Goal: Task Accomplishment & Management: Complete application form

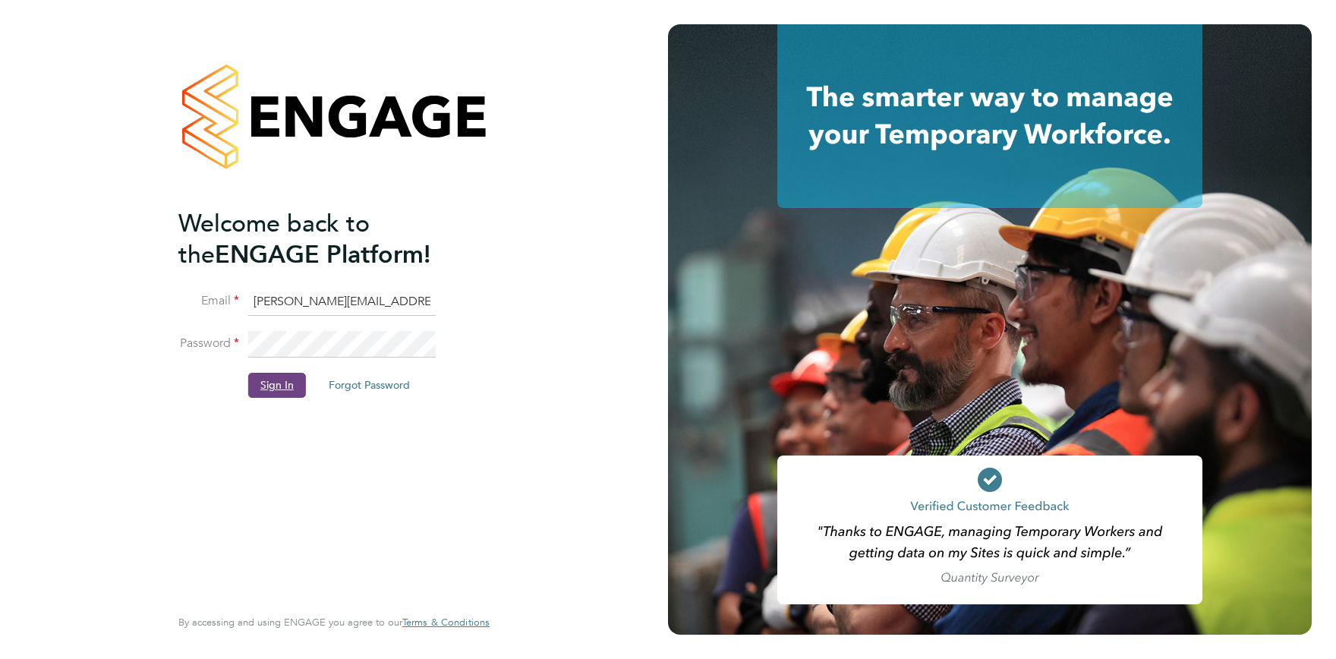
click at [263, 378] on button "Sign In" at bounding box center [277, 385] width 58 height 24
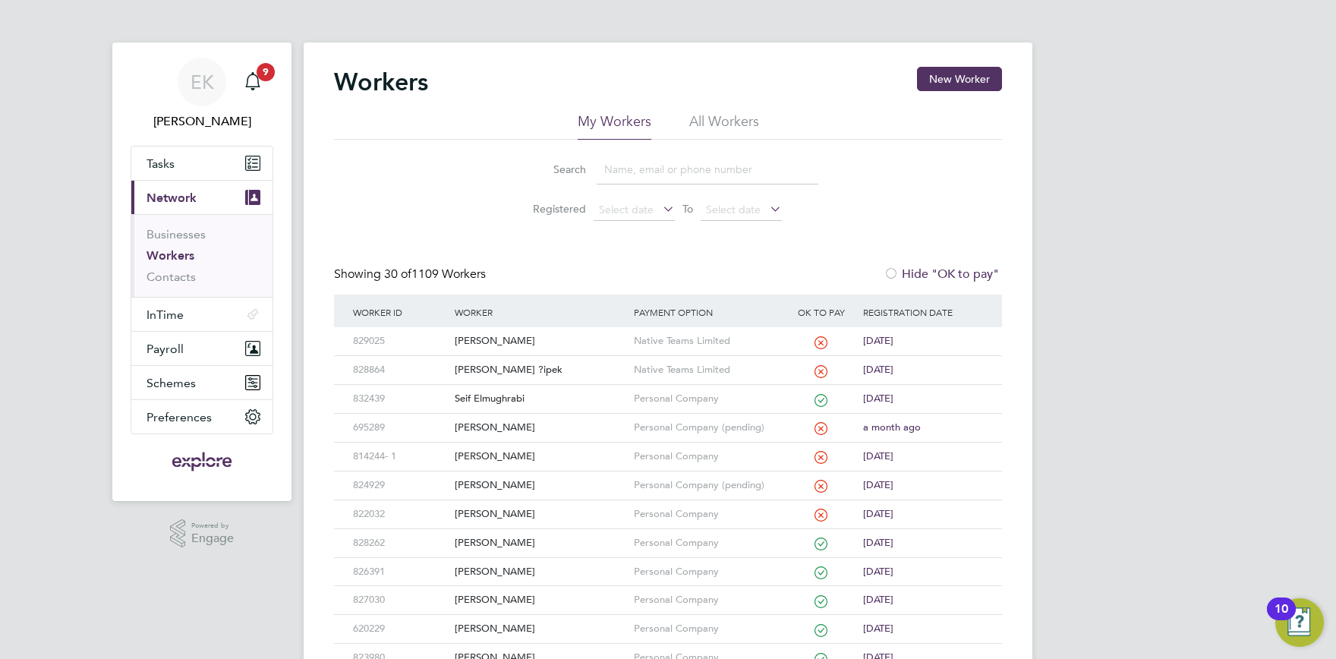
click at [631, 159] on input at bounding box center [708, 170] width 222 height 30
click at [632, 159] on input at bounding box center [708, 170] width 222 height 30
type input "binks"
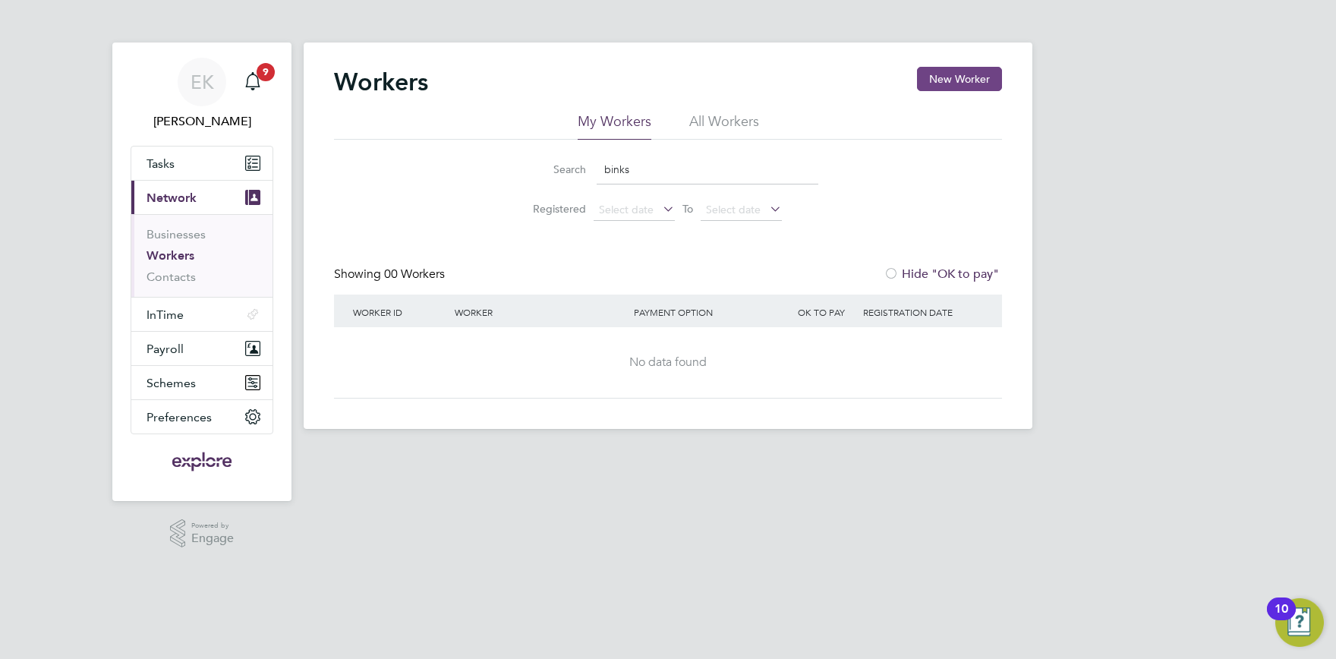
click at [965, 71] on button "New Worker" at bounding box center [959, 79] width 85 height 24
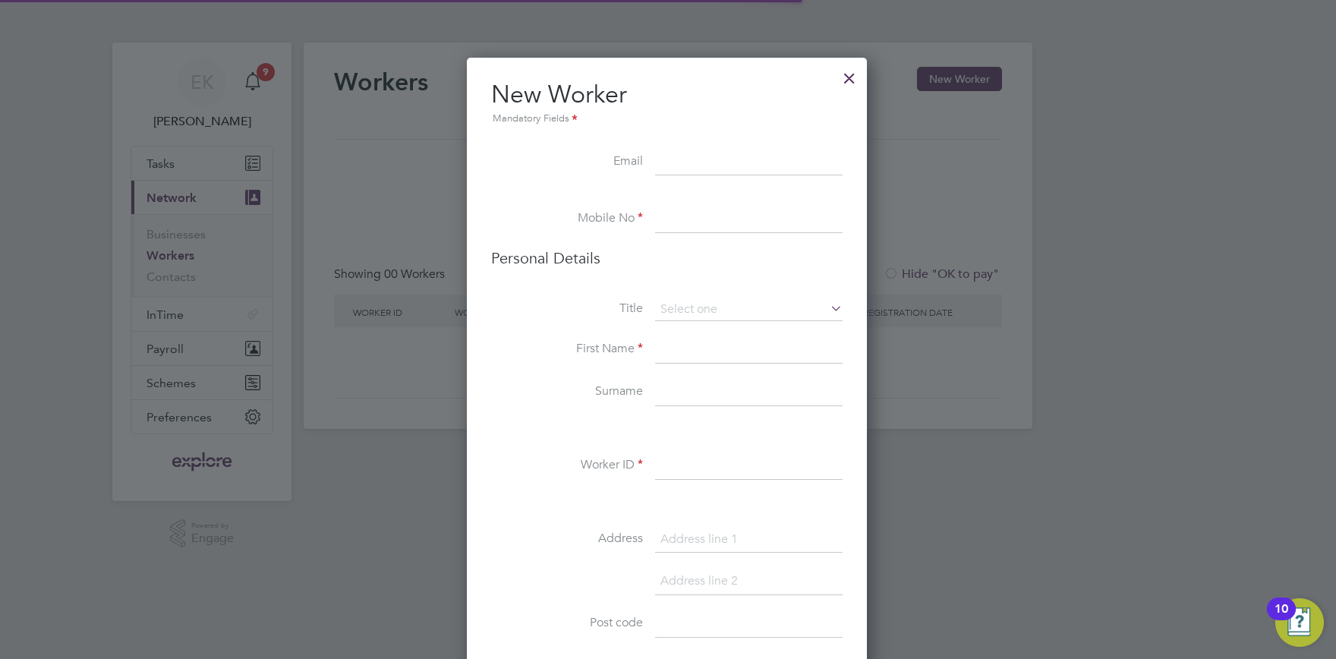
scroll to position [1281, 402]
click at [686, 163] on input at bounding box center [749, 162] width 188 height 27
paste input "simon.binks@talos-cyber.com"
type input "simon.binks@talos-cyber.com"
click at [746, 227] on input at bounding box center [749, 219] width 188 height 27
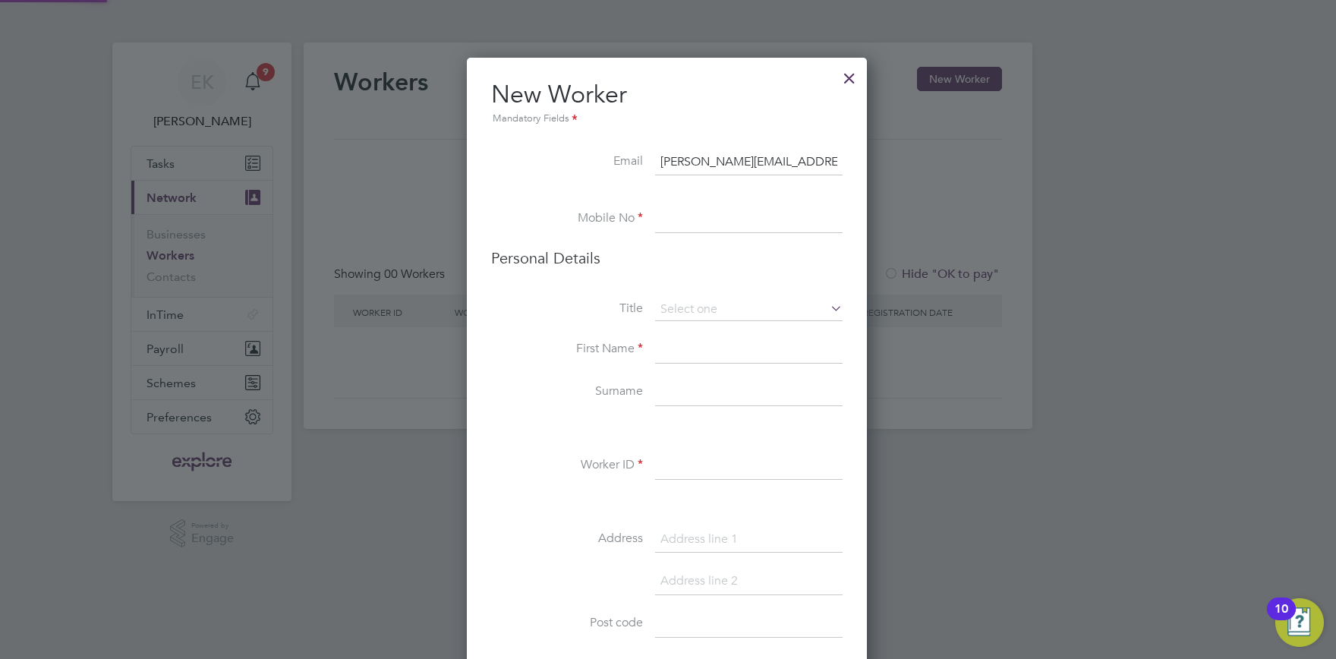
paste input "+44 7940 586254"
drag, startPoint x: 689, startPoint y: 220, endPoint x: 559, endPoint y: 229, distance: 130.9
click at [655, 229] on input "+44 7940 586254" at bounding box center [749, 219] width 188 height 27
type input "07940 586254"
drag, startPoint x: 758, startPoint y: 380, endPoint x: 768, endPoint y: 365, distance: 18.1
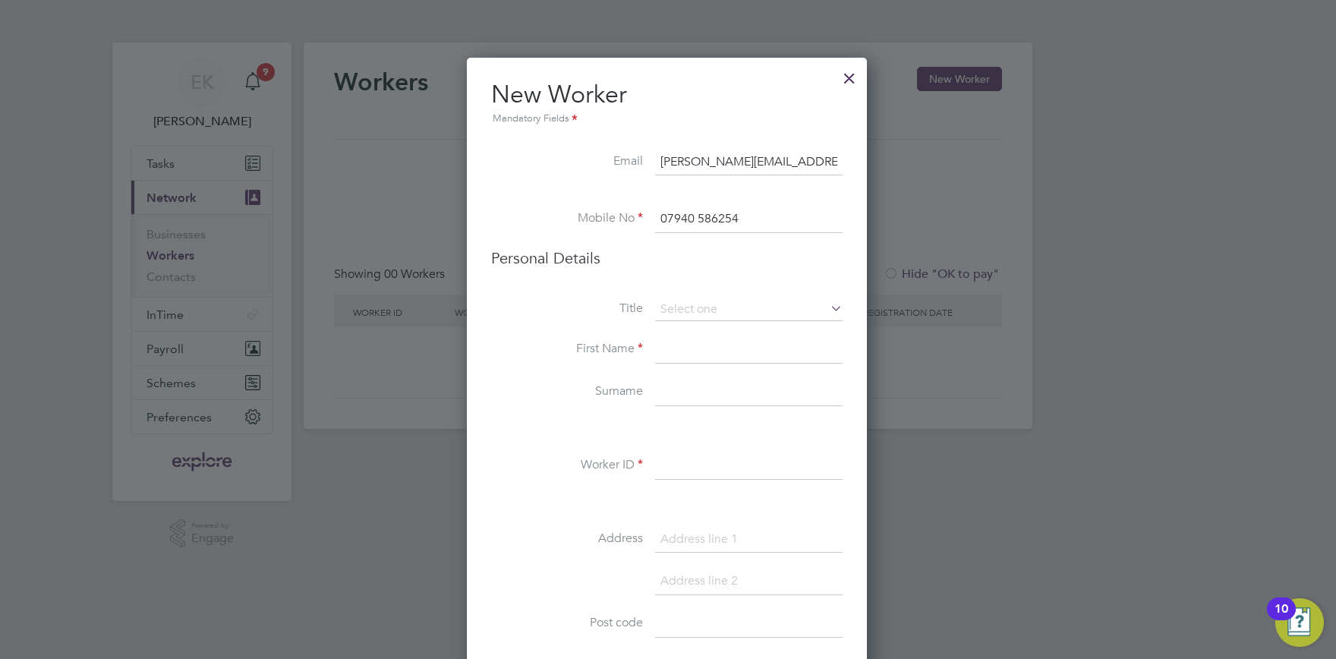
click at [758, 380] on input at bounding box center [749, 392] width 188 height 27
click at [768, 364] on li "First Name" at bounding box center [667, 357] width 352 height 43
drag, startPoint x: 717, startPoint y: 339, endPoint x: 768, endPoint y: 348, distance: 52.6
click at [717, 339] on input at bounding box center [749, 349] width 188 height 27
click at [676, 357] on input at bounding box center [749, 349] width 188 height 27
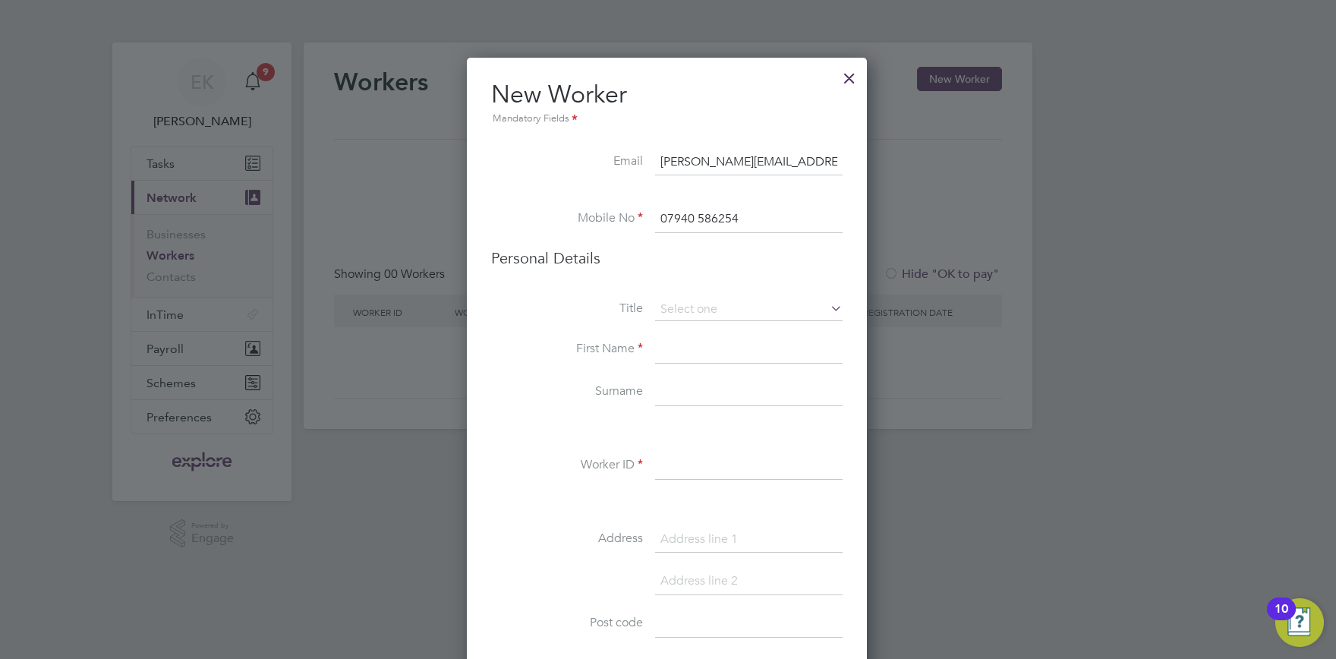
paste input "Simon Binks"
drag, startPoint x: 755, startPoint y: 345, endPoint x: 699, endPoint y: 348, distance: 56.3
click at [699, 348] on input "Simon Binks" at bounding box center [749, 349] width 188 height 27
type input "Simon"
click at [682, 394] on input at bounding box center [749, 392] width 188 height 27
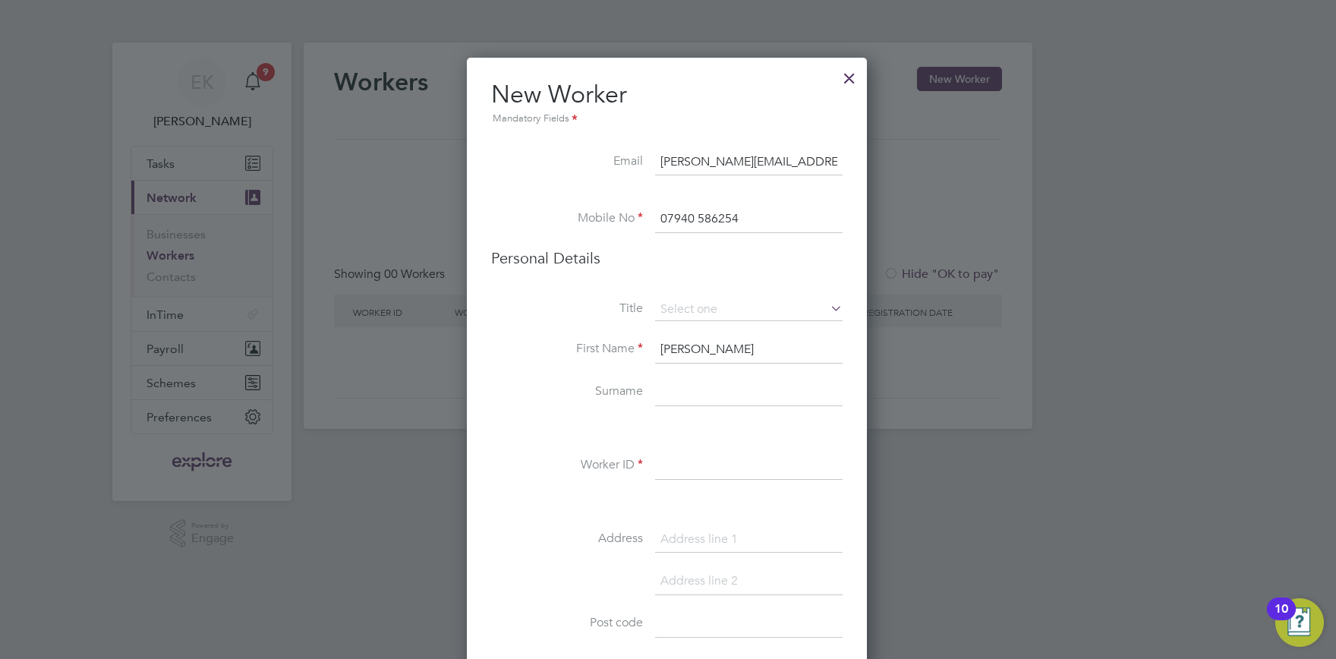
paste input "Binks"
type input "Binks"
click at [717, 459] on input at bounding box center [749, 466] width 188 height 27
drag, startPoint x: 691, startPoint y: 462, endPoint x: 708, endPoint y: 466, distance: 17.9
click at [690, 464] on input at bounding box center [749, 466] width 188 height 27
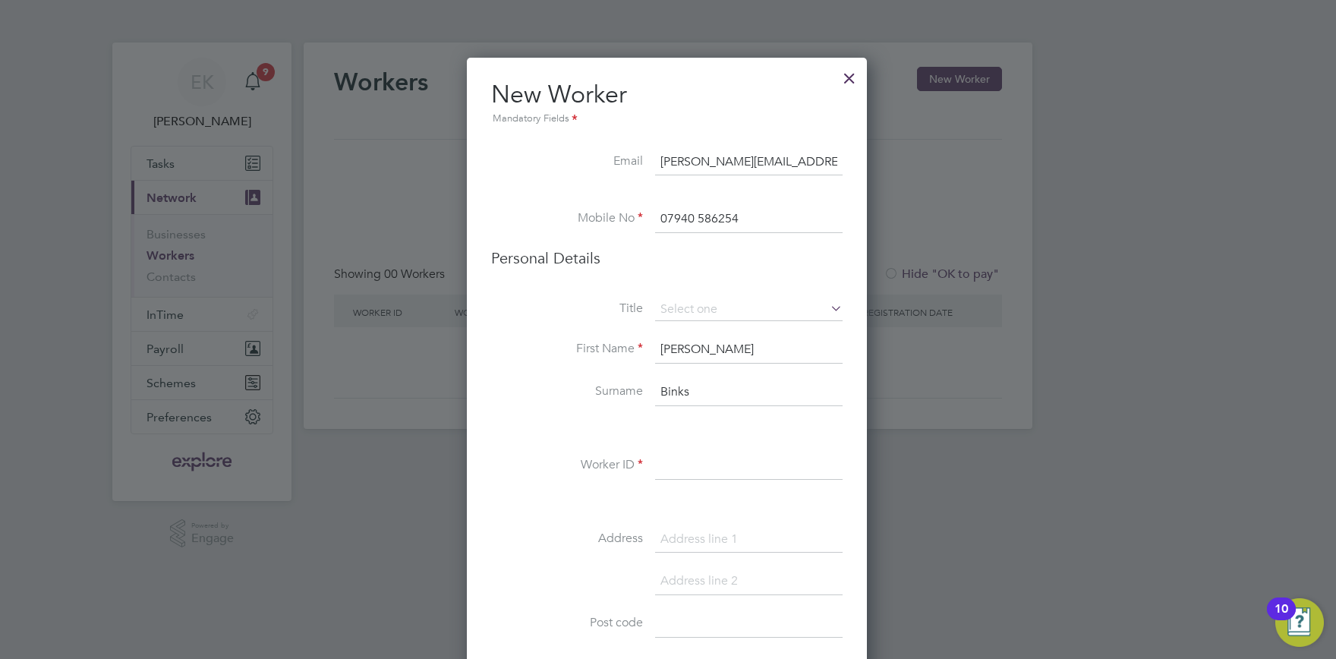
paste input "801591"
type input "801591"
click at [718, 547] on input at bounding box center [749, 539] width 188 height 27
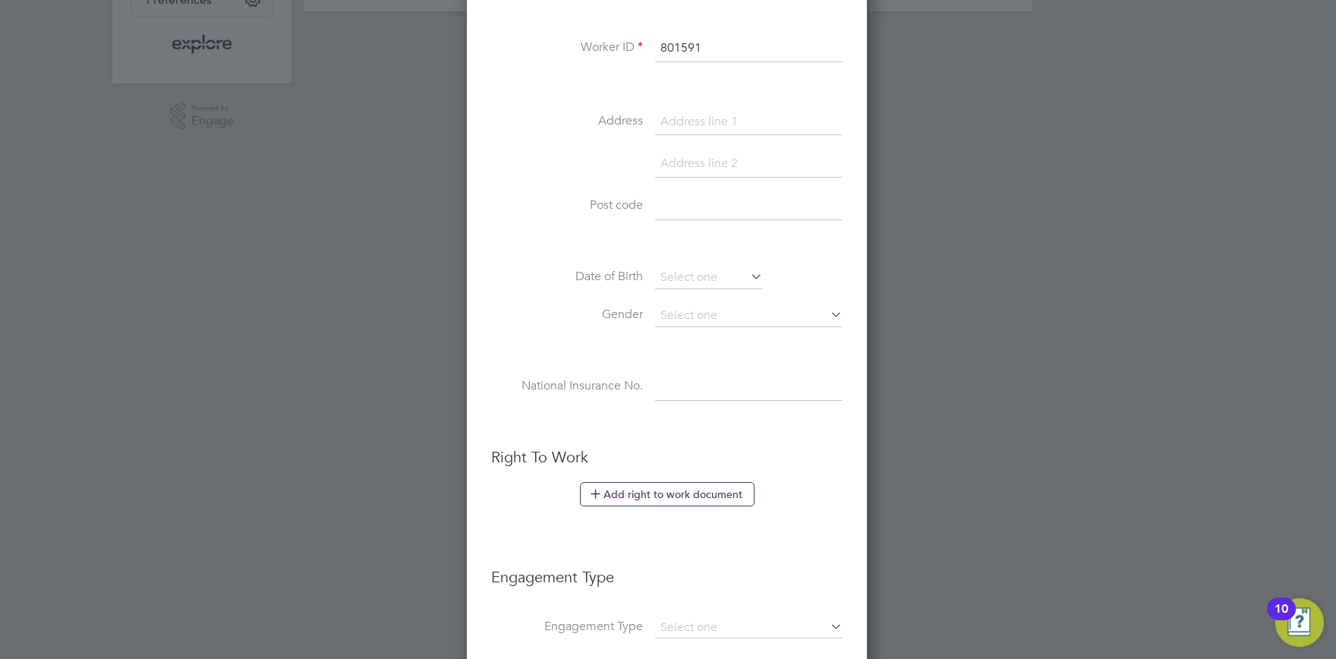
scroll to position [679, 0]
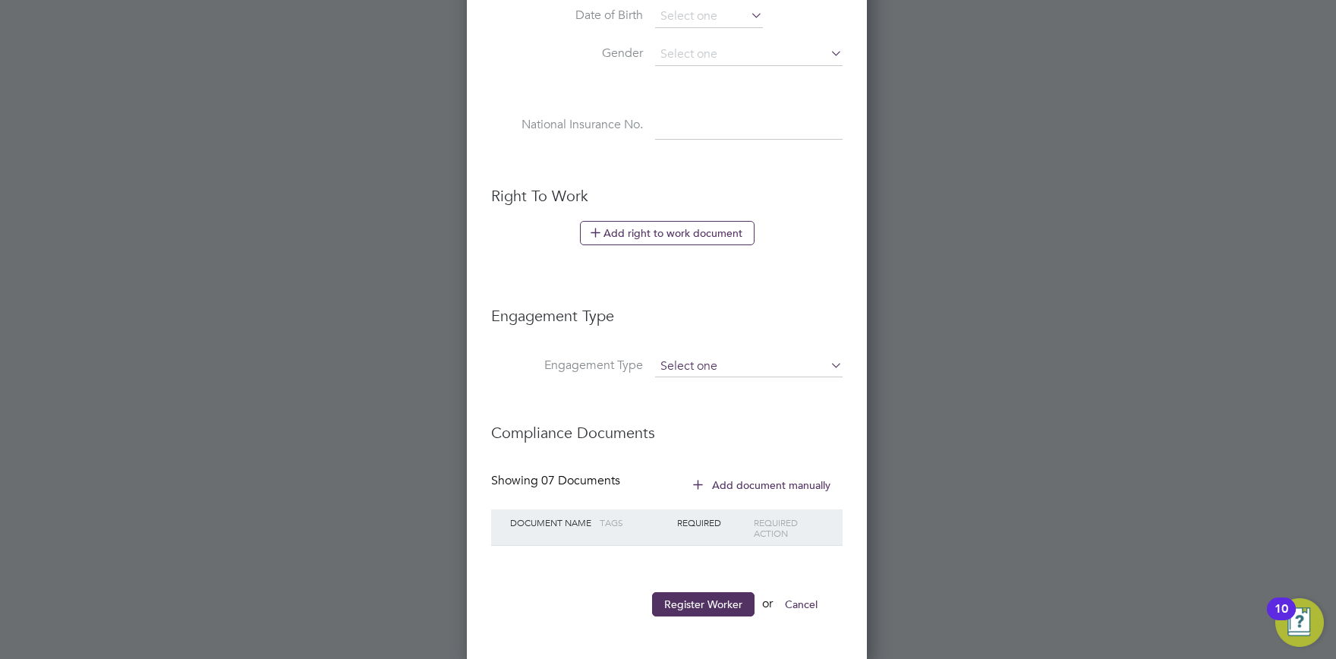
click at [683, 367] on input at bounding box center [749, 366] width 188 height 21
click at [687, 388] on li "Limited Company" at bounding box center [749, 386] width 188 height 22
type input "Limited Company"
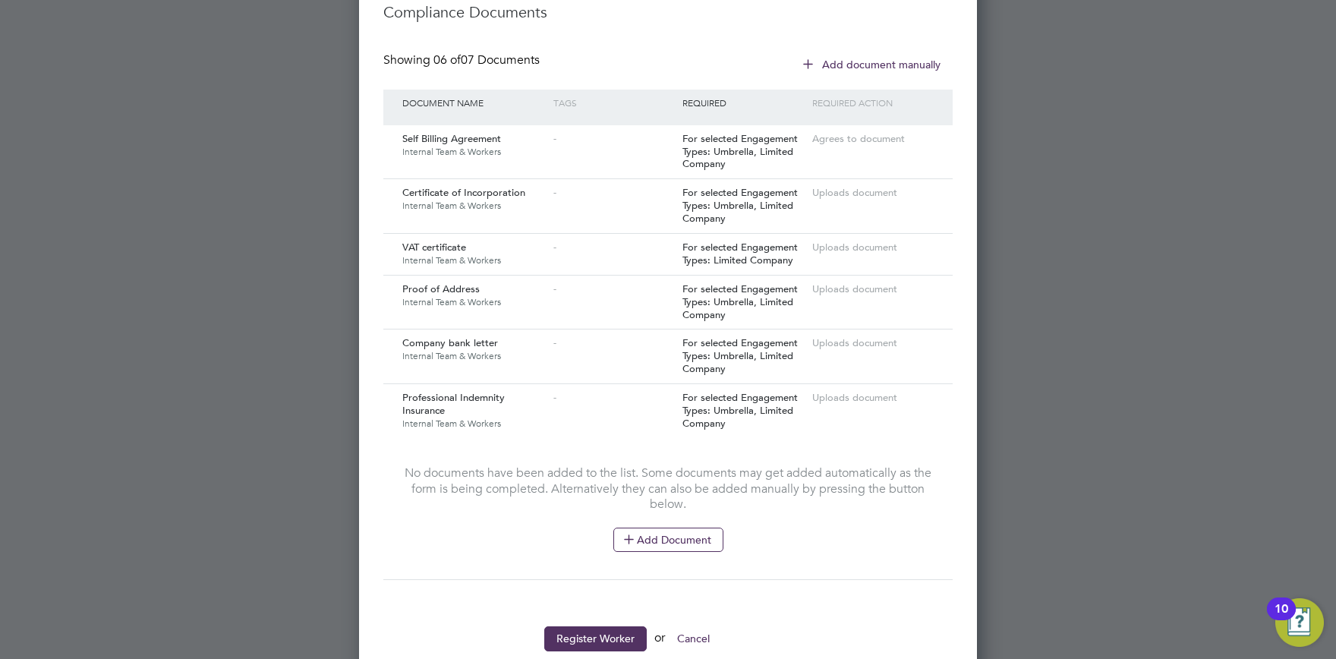
scroll to position [1213, 0]
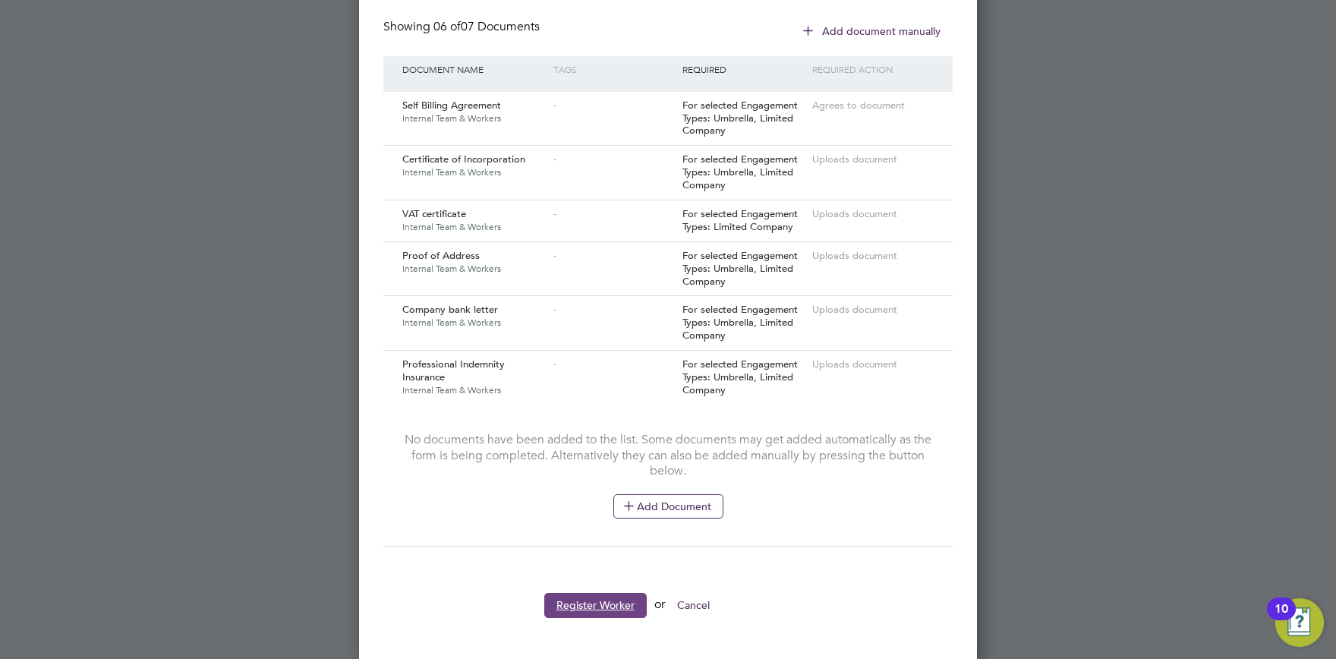
click at [586, 608] on button "Register Worker" at bounding box center [595, 605] width 102 height 24
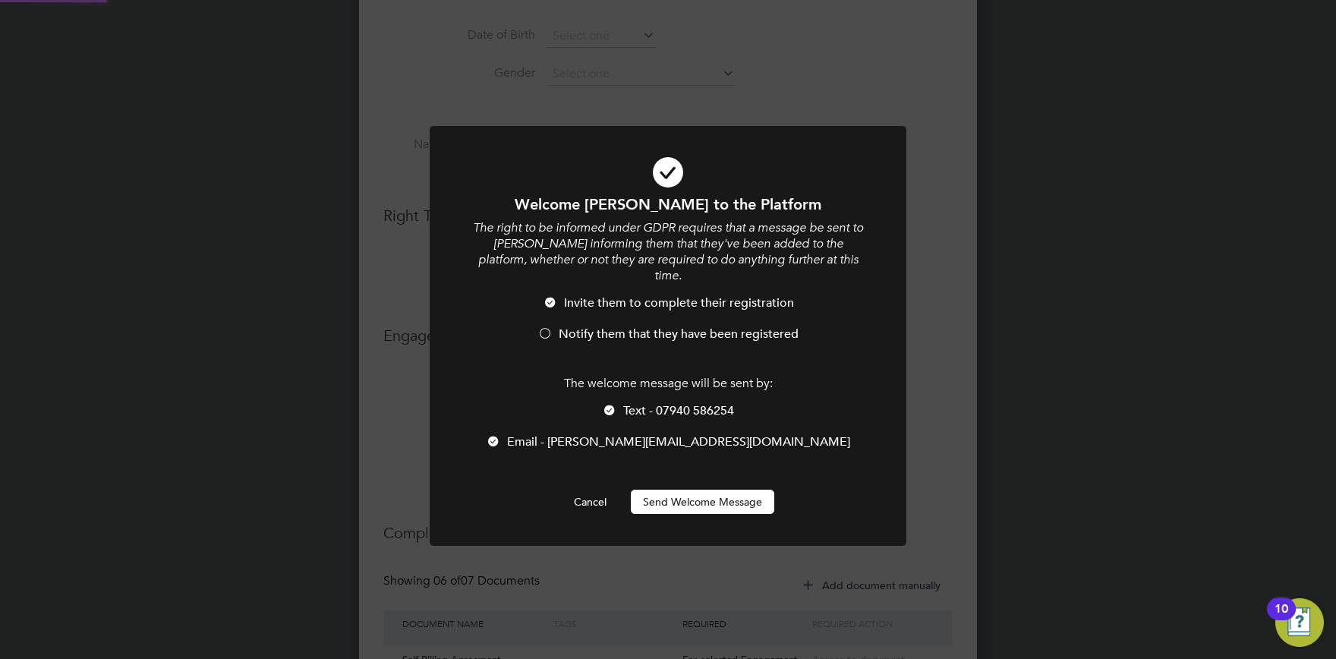
scroll to position [1815, 618]
click at [687, 490] on button "Send Welcome Message" at bounding box center [702, 502] width 143 height 24
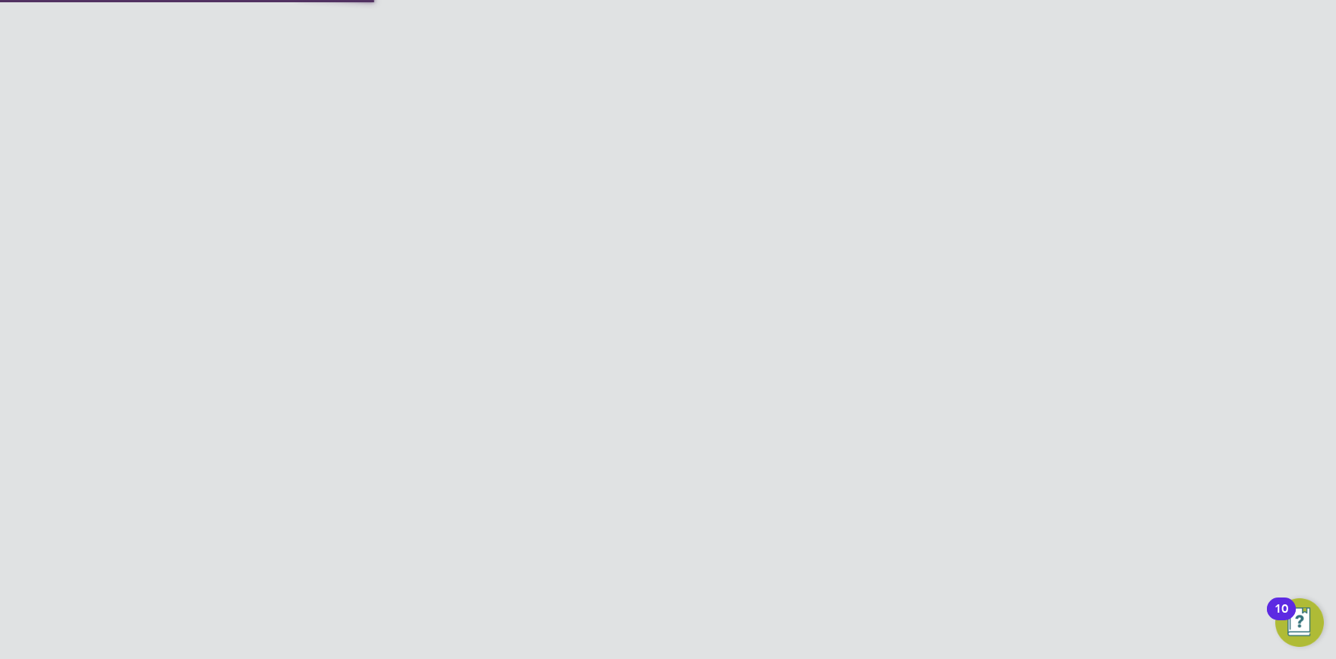
scroll to position [0, 0]
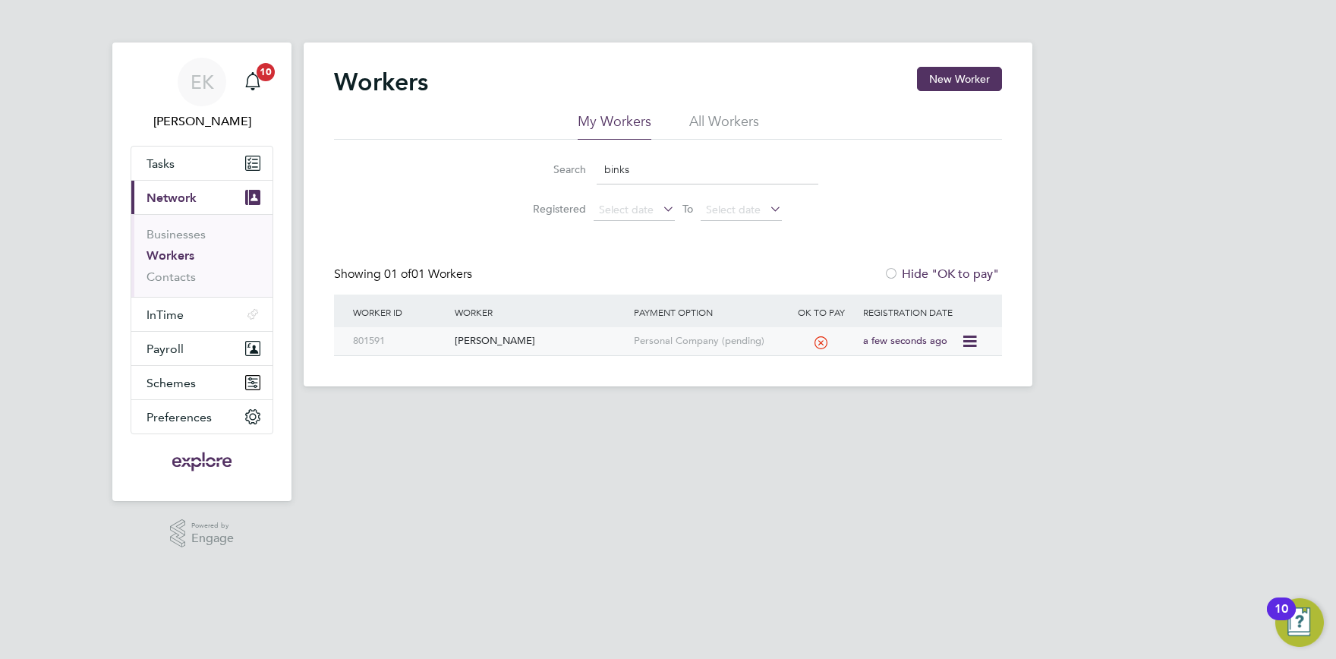
click at [485, 338] on div "Simon Binks" at bounding box center [540, 341] width 178 height 28
click at [670, 175] on input "binks" at bounding box center [708, 170] width 222 height 30
drag, startPoint x: 629, startPoint y: 172, endPoint x: 304, endPoint y: 202, distance: 325.6
click at [597, 184] on input "binks" at bounding box center [708, 170] width 222 height 30
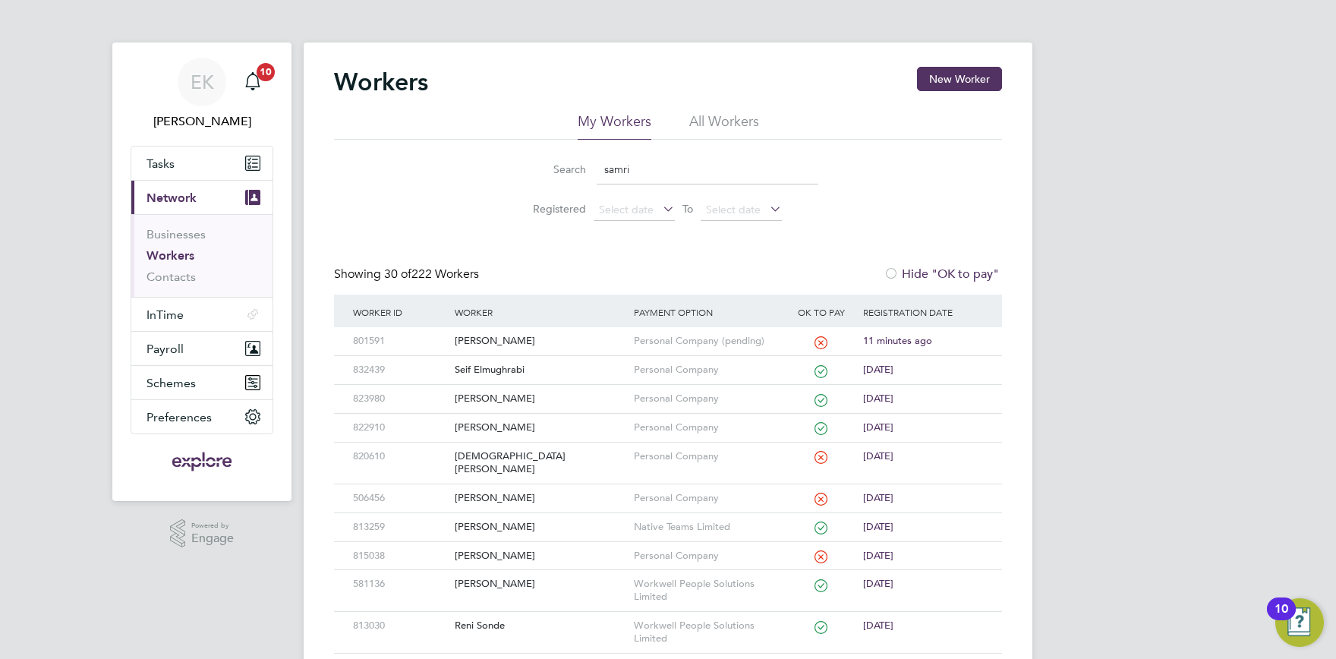
type input "samri"
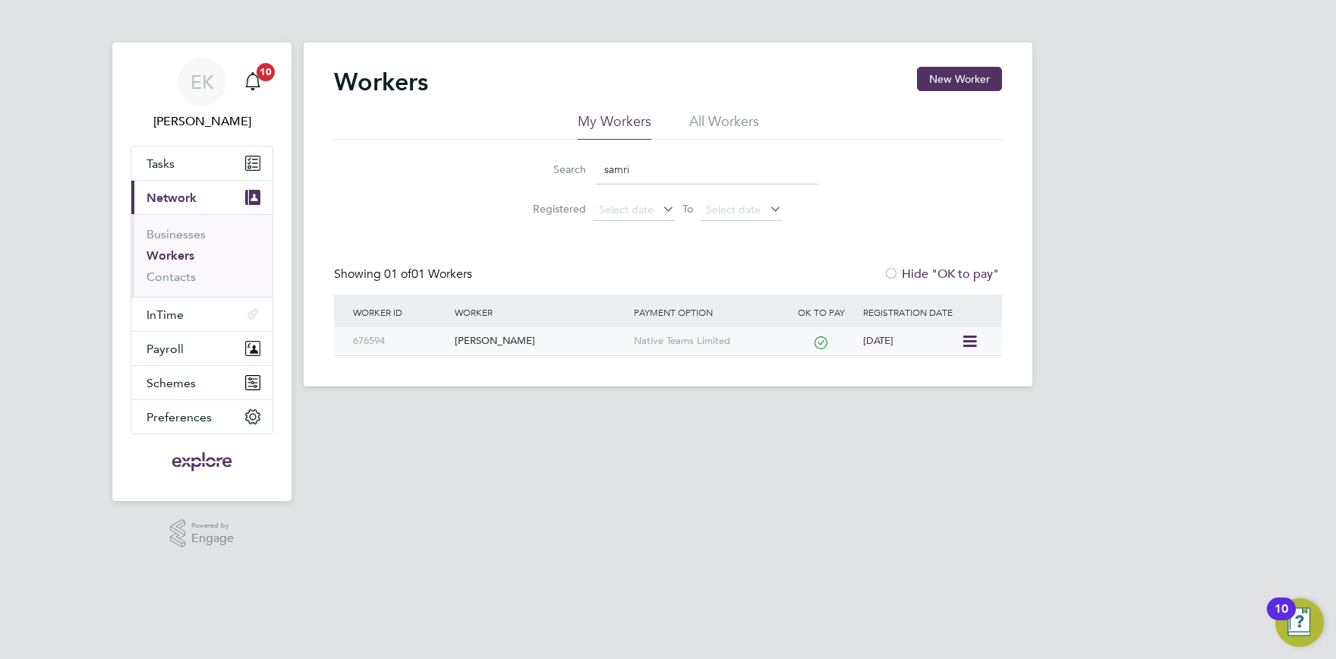
click at [496, 346] on div "[PERSON_NAME]" at bounding box center [540, 341] width 178 height 28
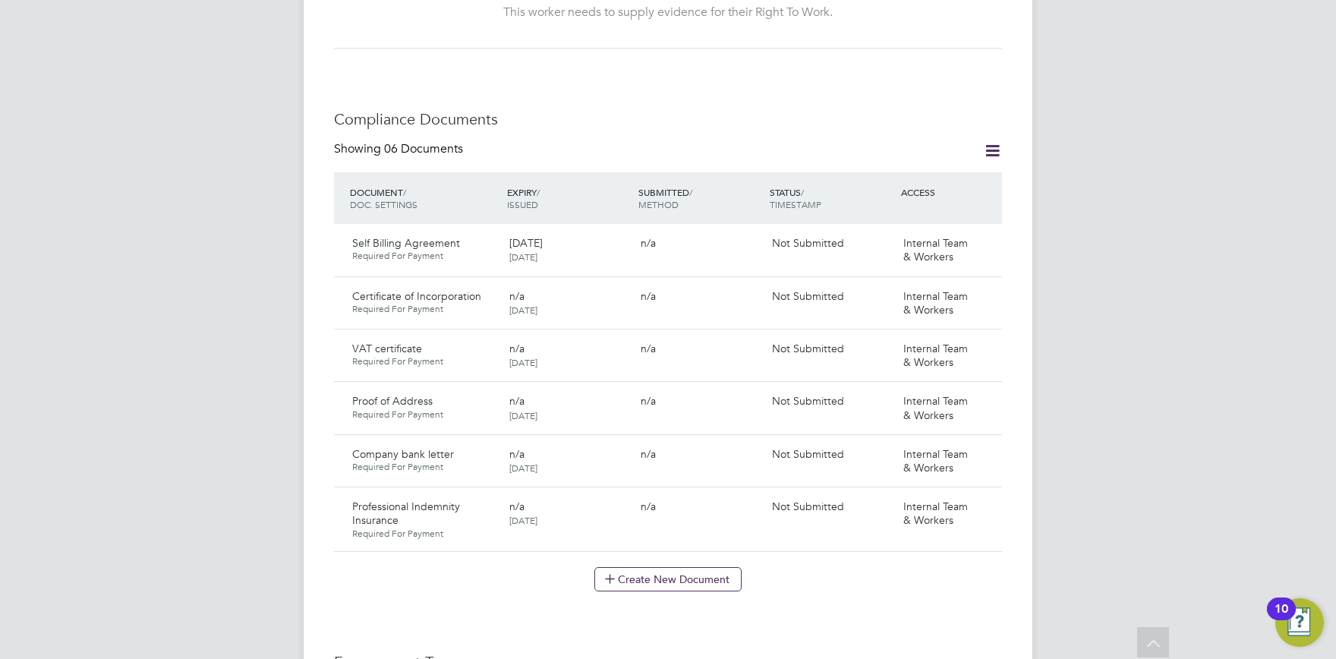
scroll to position [1169, 0]
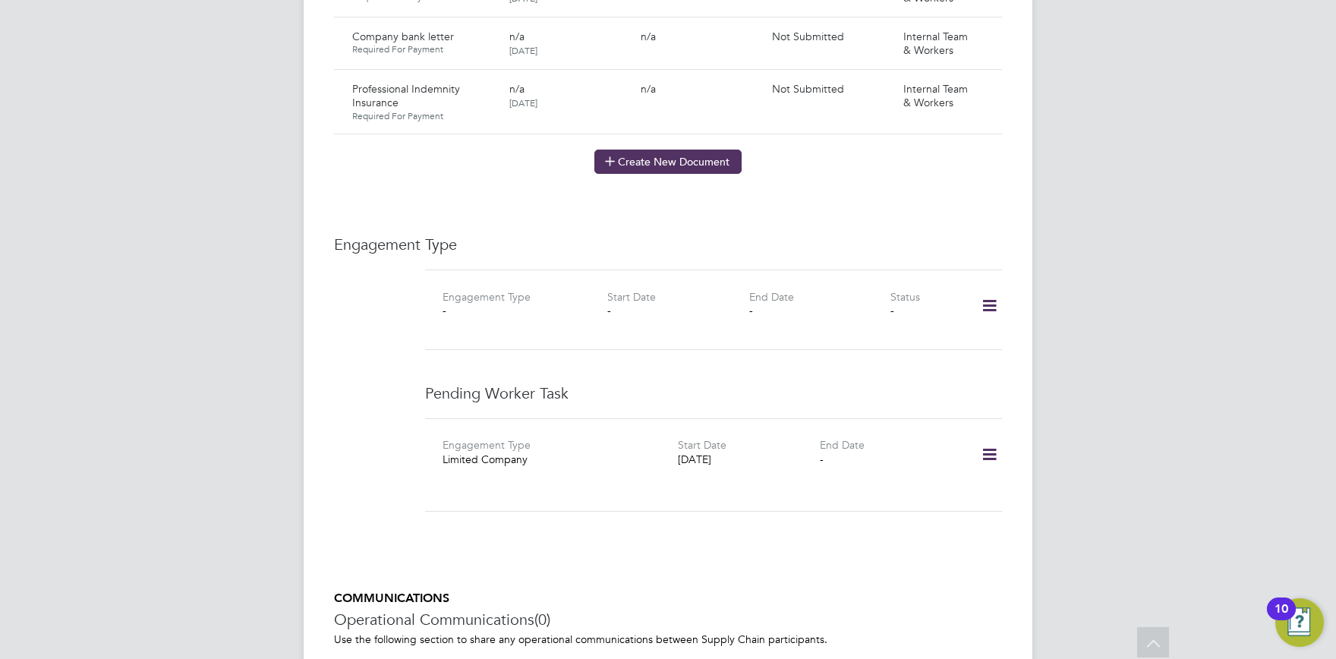
click at [651, 150] on button "Create New Document" at bounding box center [667, 162] width 147 height 24
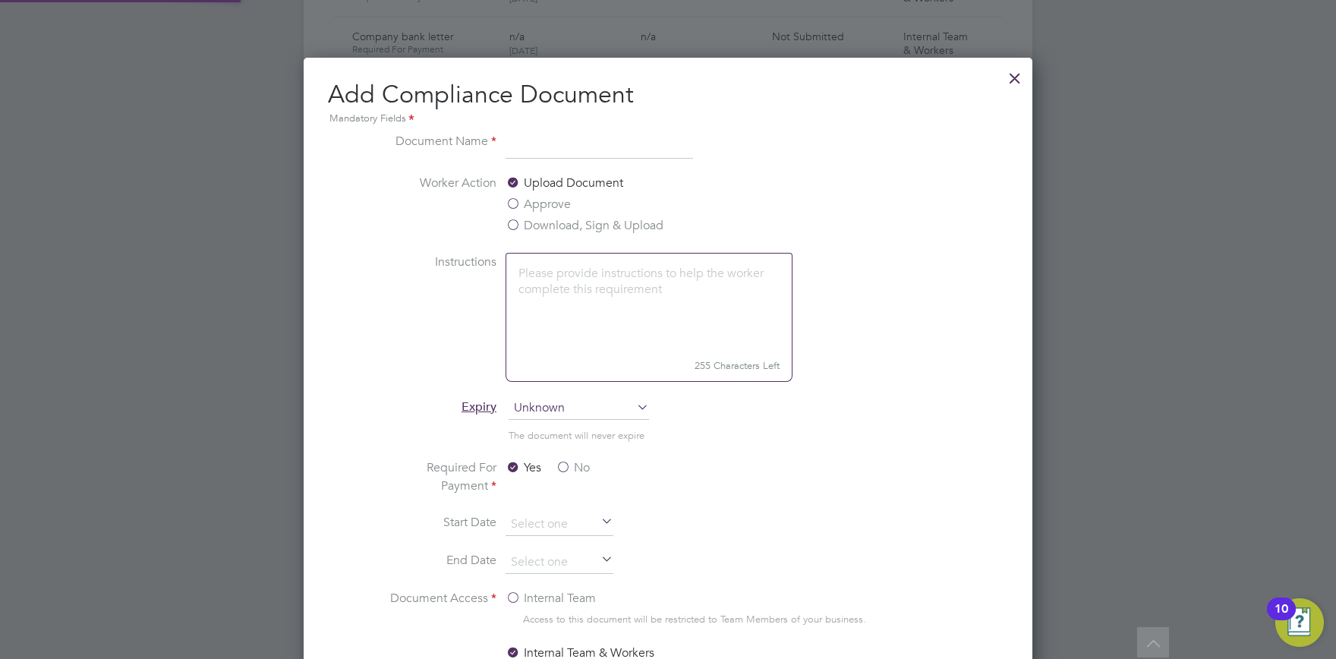
scroll to position [796, 730]
type input "Contract for Services"
click at [653, 235] on label "Download, Sign & Upload" at bounding box center [585, 225] width 158 height 18
click at [0, 0] on input "Download, Sign & Upload" at bounding box center [0, 0] width 0 height 0
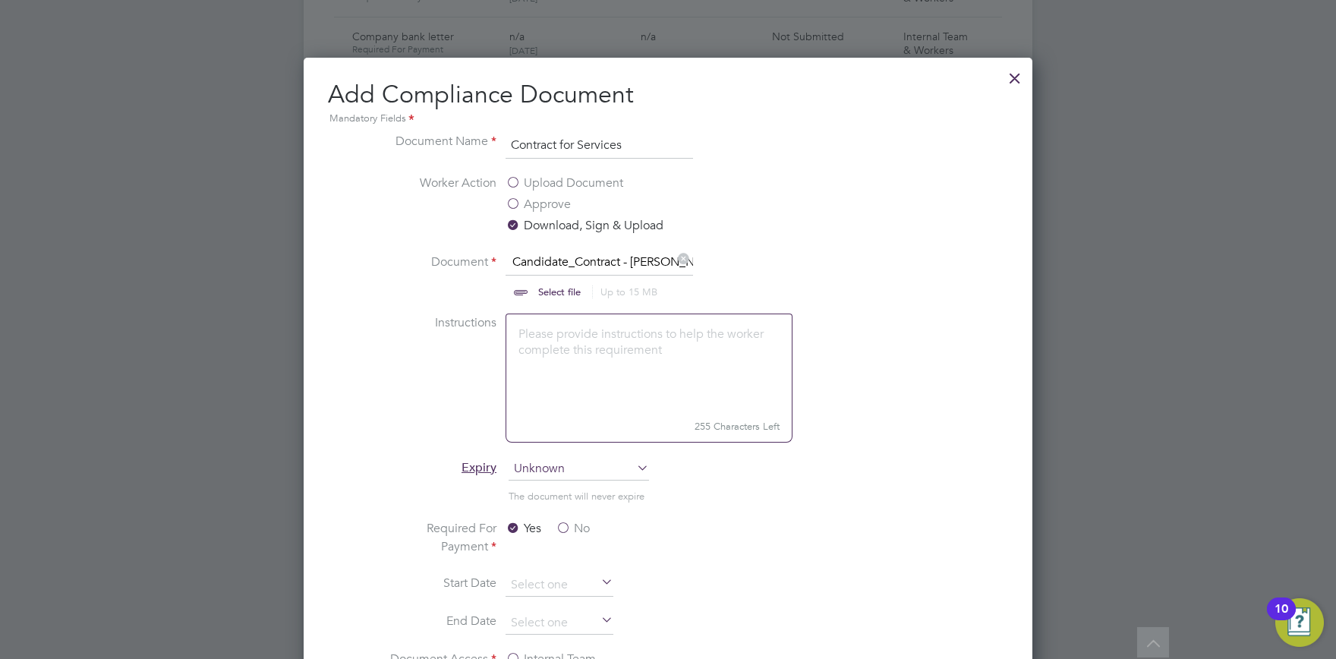
scroll to position [1424, 0]
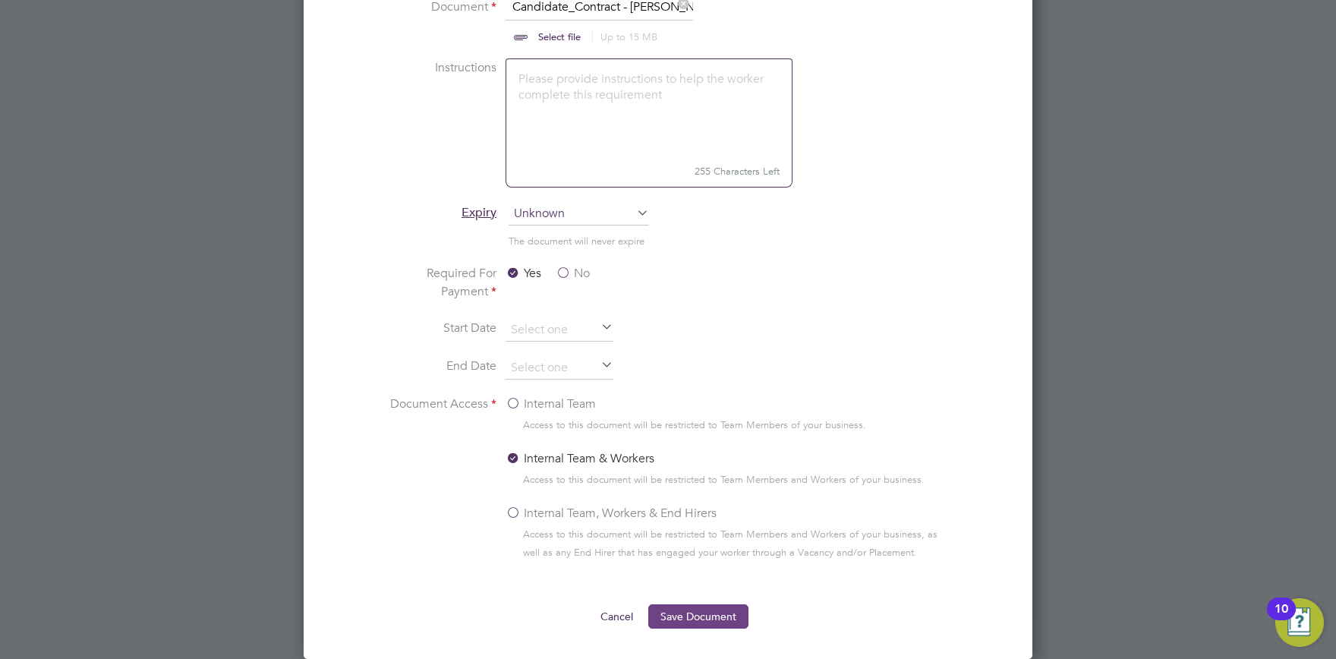
click at [704, 612] on button "Save Document" at bounding box center [698, 616] width 100 height 24
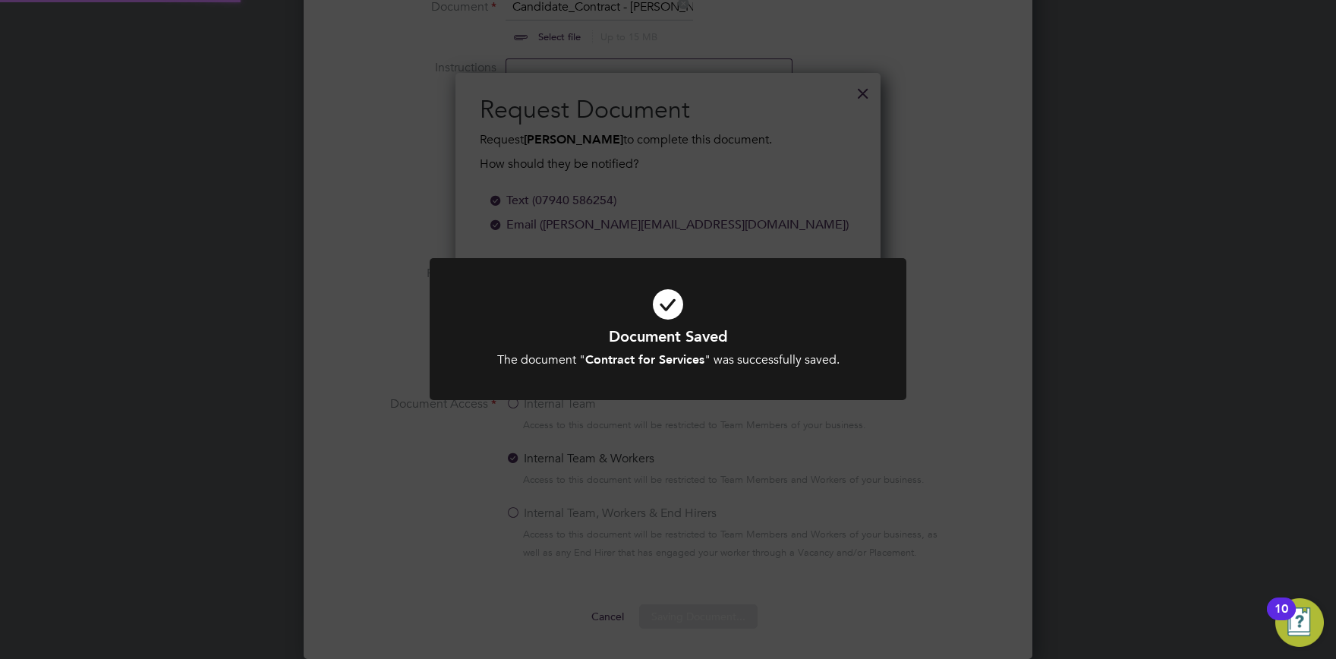
scroll to position [243, 426]
click at [709, 511] on div "Document Saved The document " Contract for Services " was successfully saved. C…" at bounding box center [668, 329] width 1336 height 659
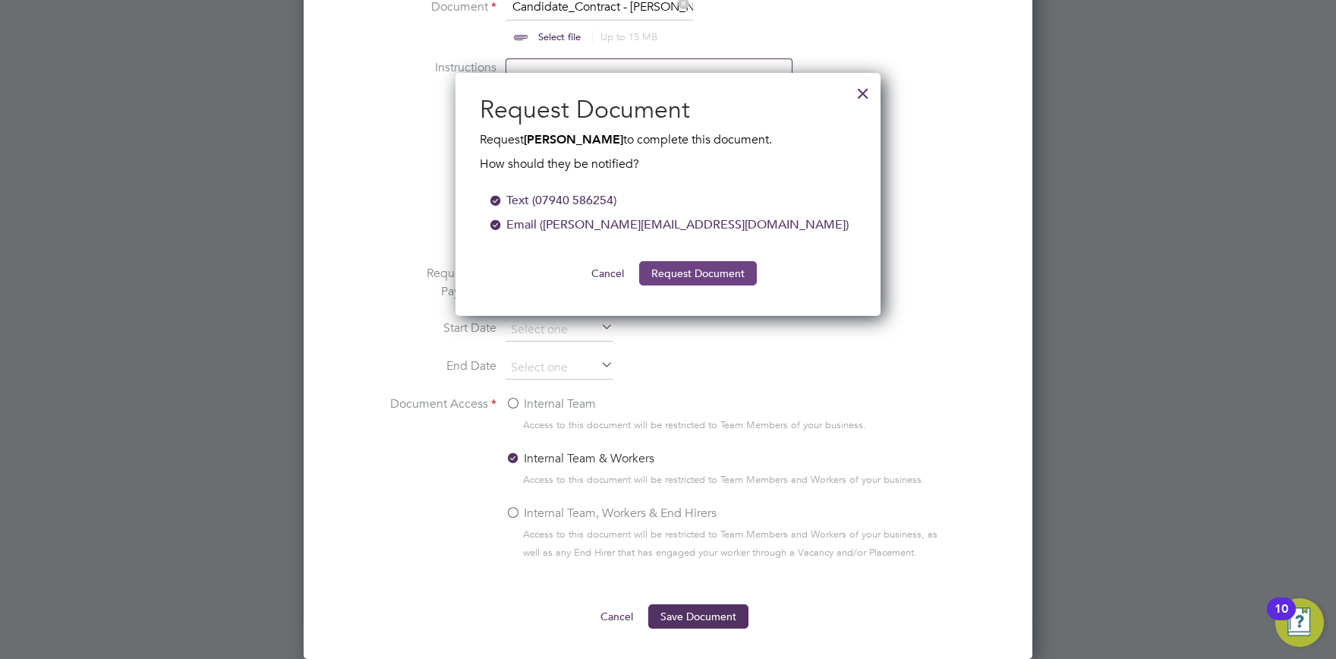
click at [701, 272] on button "Request Document" at bounding box center [698, 273] width 118 height 24
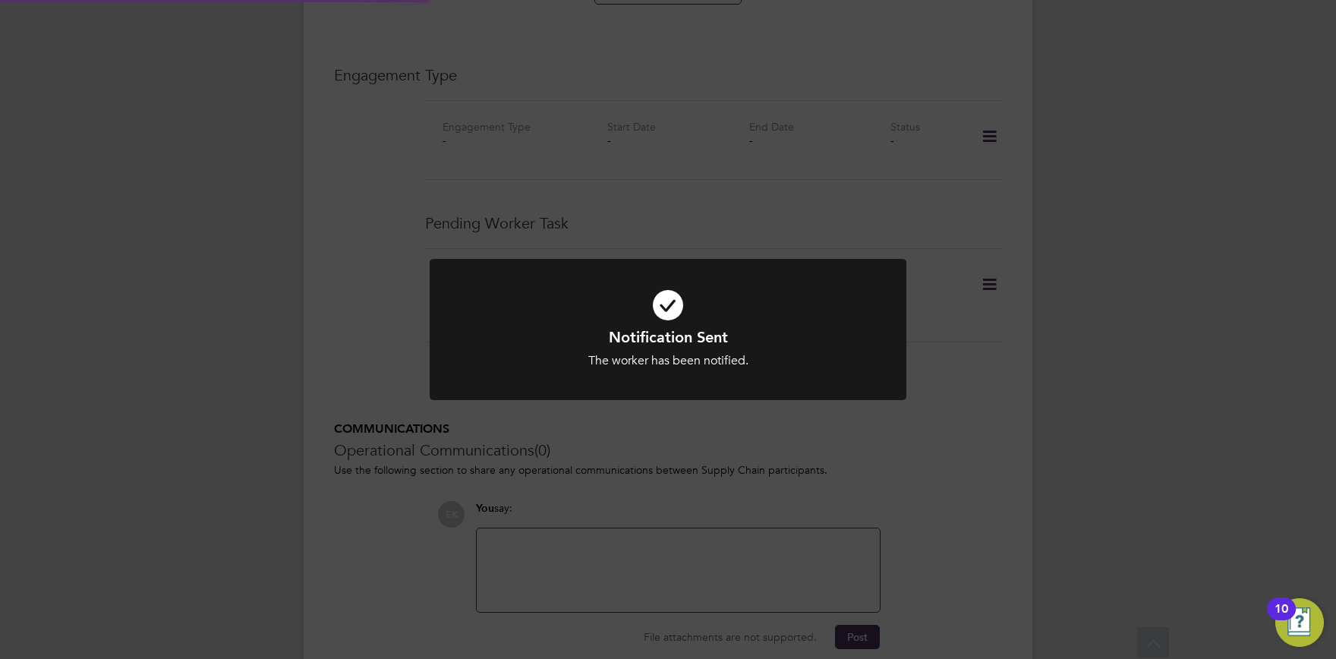
scroll to position [1424, 0]
click at [787, 503] on div "Notification Sent The worker has been notified. Cancel Okay" at bounding box center [668, 329] width 1336 height 659
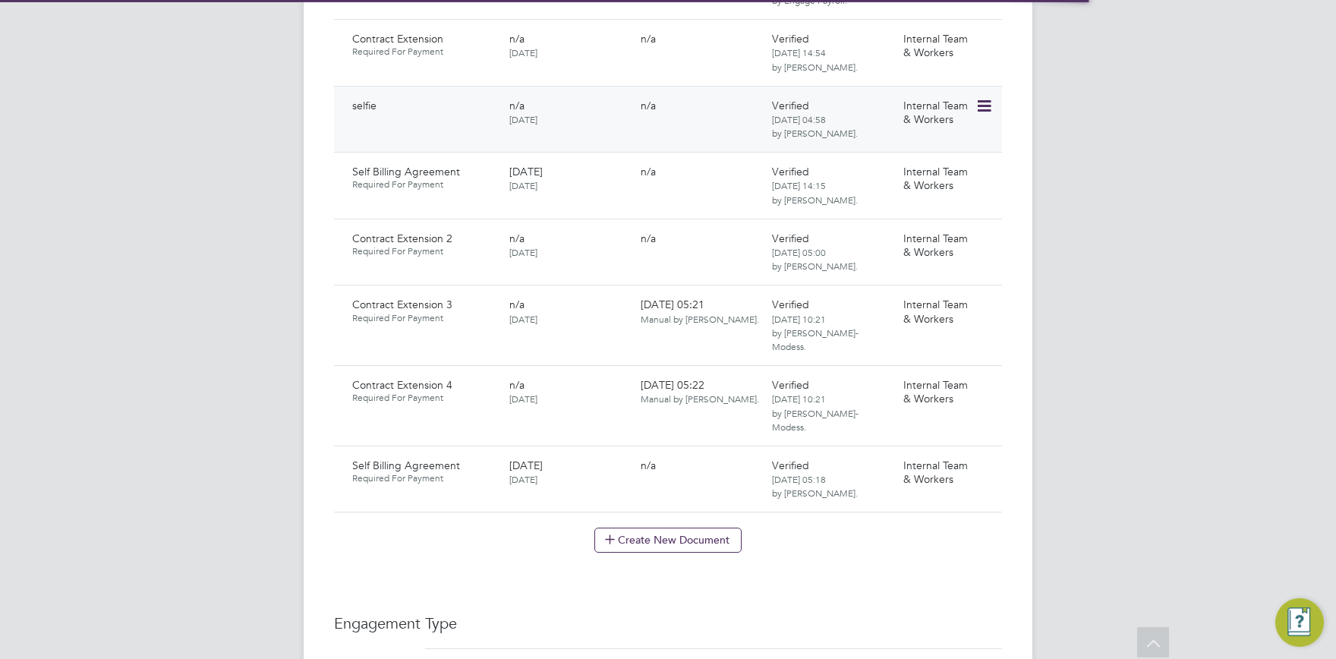
scroll to position [1670, 0]
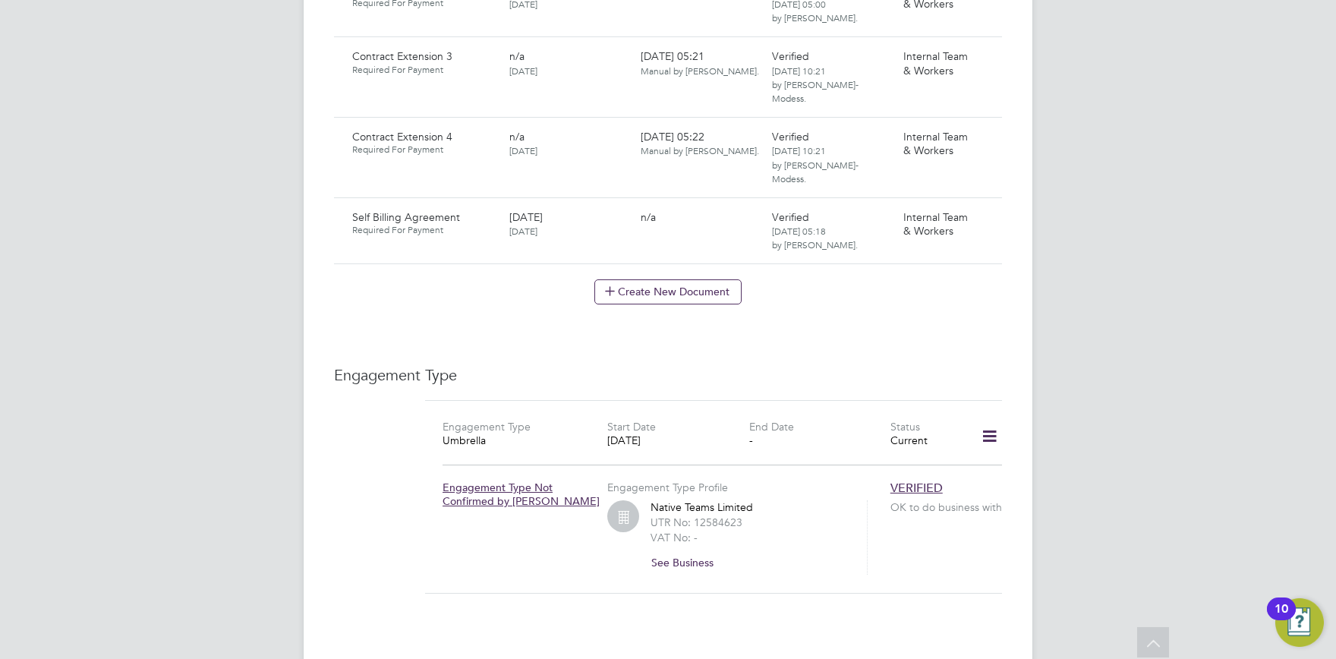
click at [639, 279] on button "Create New Document" at bounding box center [667, 291] width 147 height 24
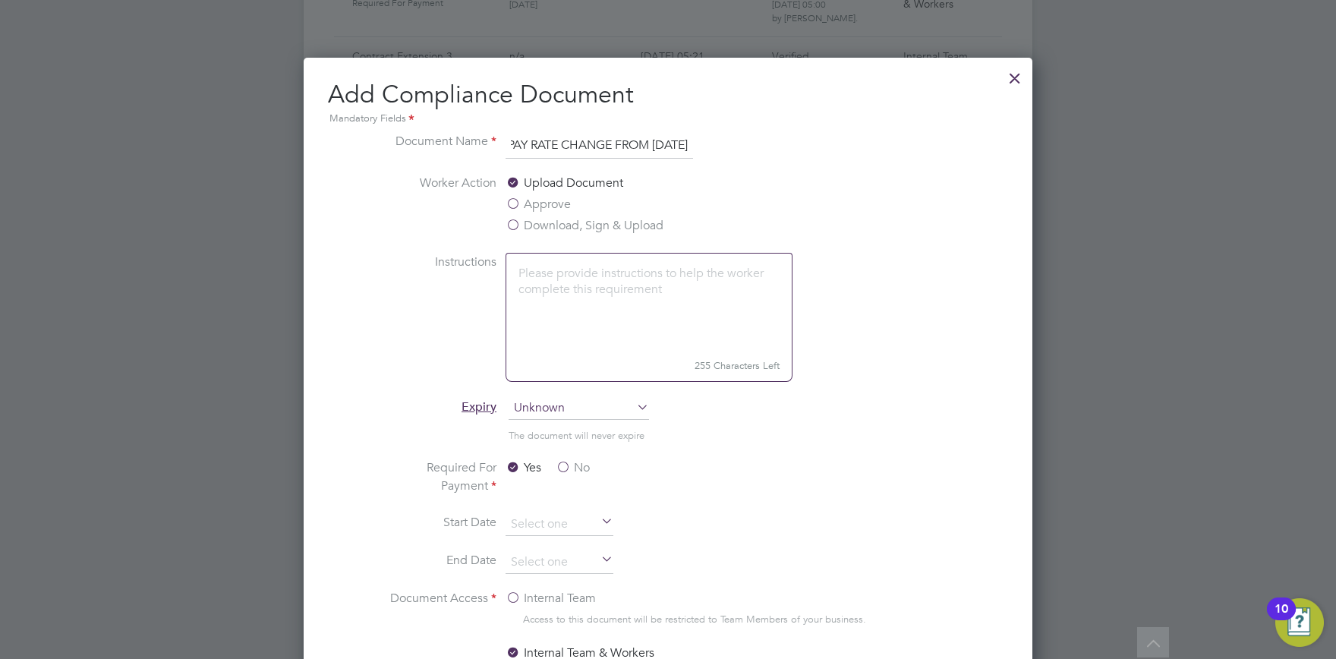
scroll to position [0, 35]
type input "PAY RATE CHANGE FROM [DATE]"
click at [589, 228] on label "Download, Sign & Upload" at bounding box center [585, 225] width 158 height 18
click at [0, 0] on input "Download, Sign & Upload" at bounding box center [0, 0] width 0 height 0
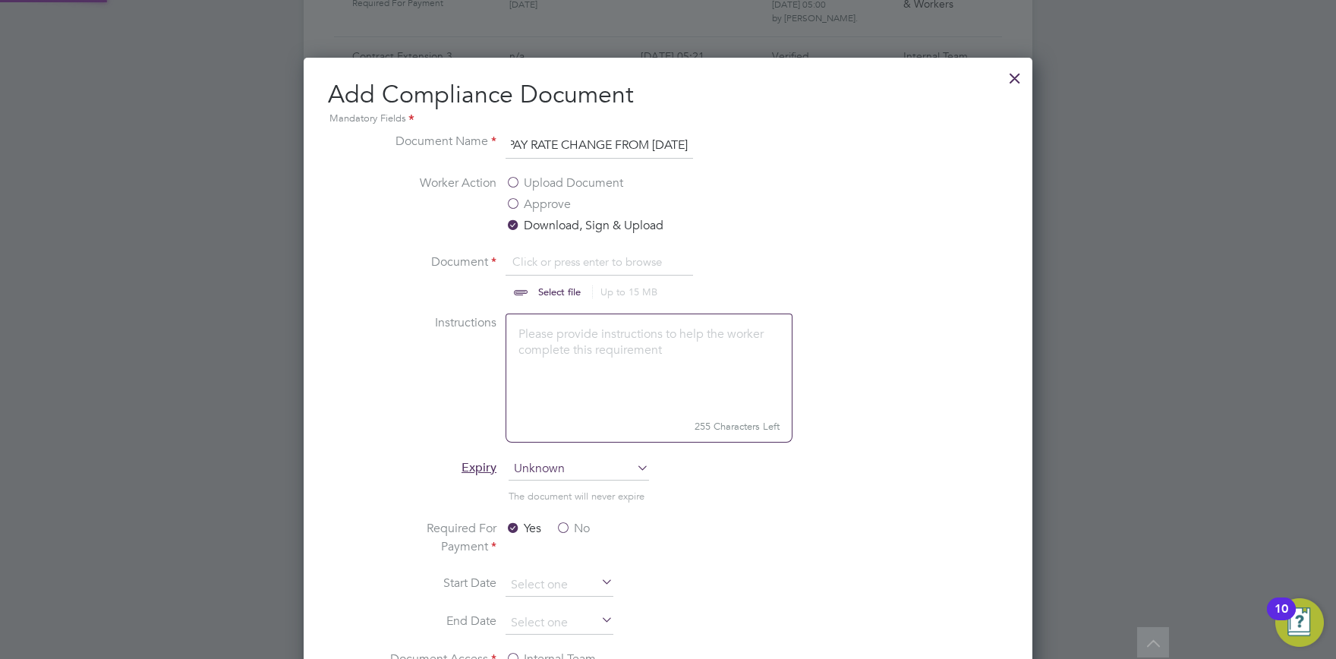
scroll to position [23, 188]
click at [612, 282] on input "file" at bounding box center [574, 276] width 238 height 46
click at [585, 348] on textarea at bounding box center [649, 364] width 287 height 101
click at [701, 339] on textarea "Please select the new rate from teh dropdown box in timesheet portal" at bounding box center [649, 364] width 287 height 101
click at [673, 361] on textarea "Please select the new rate from the dropdown box in timesheet portal" at bounding box center [649, 364] width 287 height 101
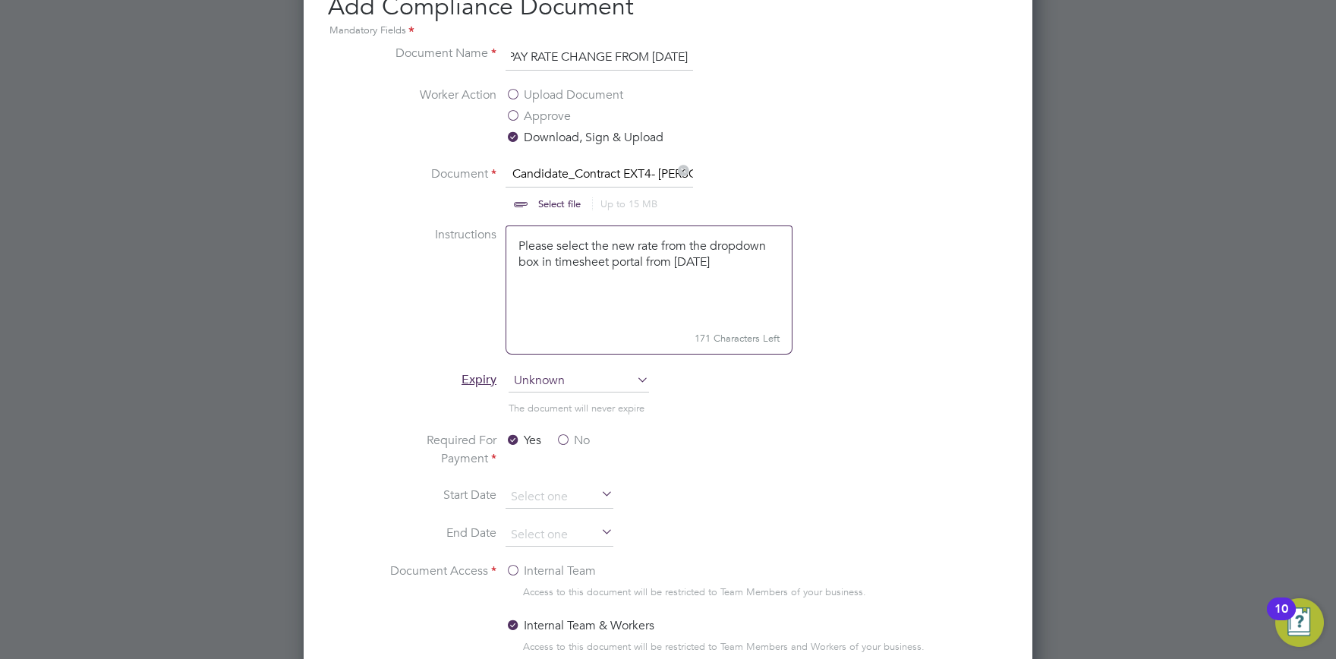
scroll to position [1925, 0]
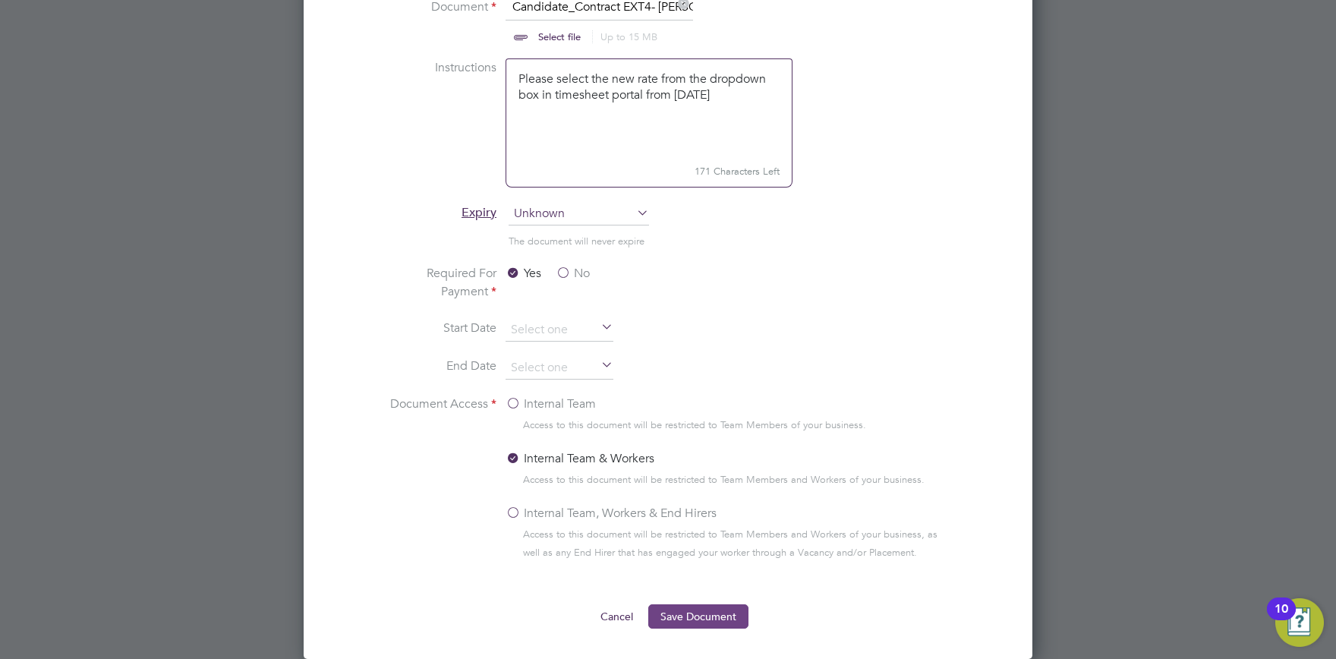
type textarea "Please select the new rate from the dropdown box in timesheet portal from [DATE]"
click at [727, 618] on button "Save Document" at bounding box center [698, 616] width 100 height 24
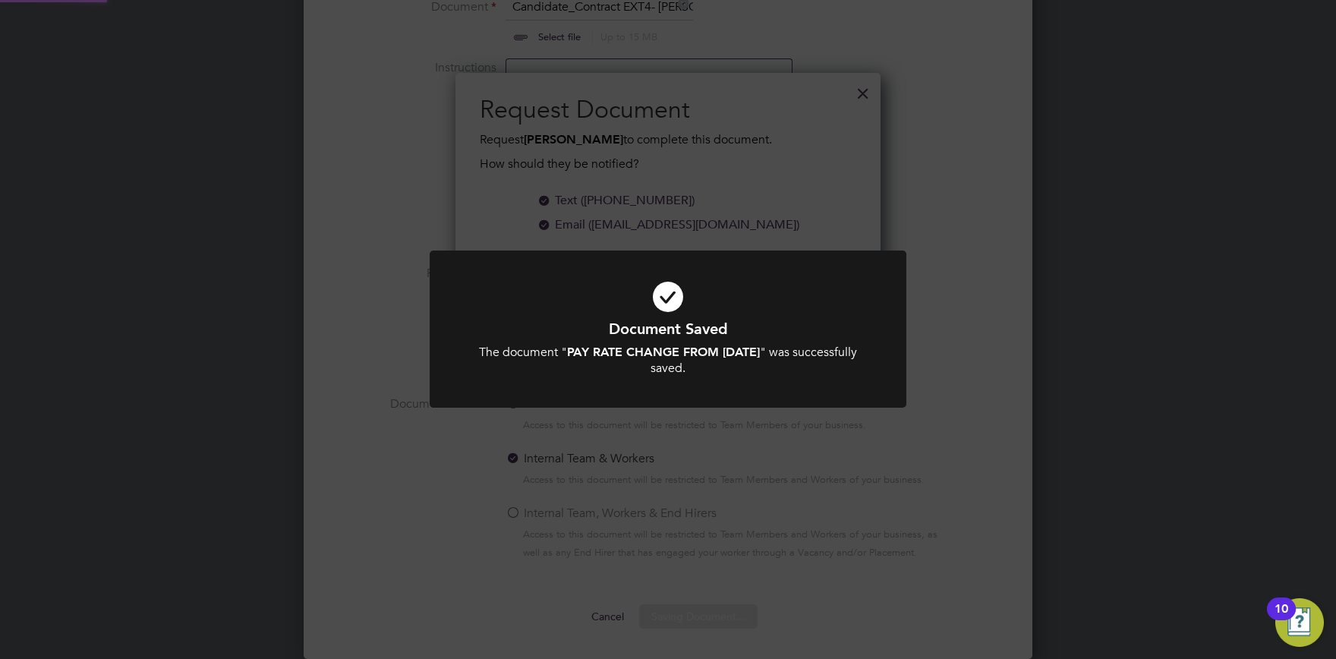
scroll to position [243, 426]
click at [602, 448] on div "Document Saved The document " PAY RATE CHANGE FROM [DATE] " was successfully sa…" at bounding box center [668, 329] width 1336 height 659
